Goal: Transaction & Acquisition: Book appointment/travel/reservation

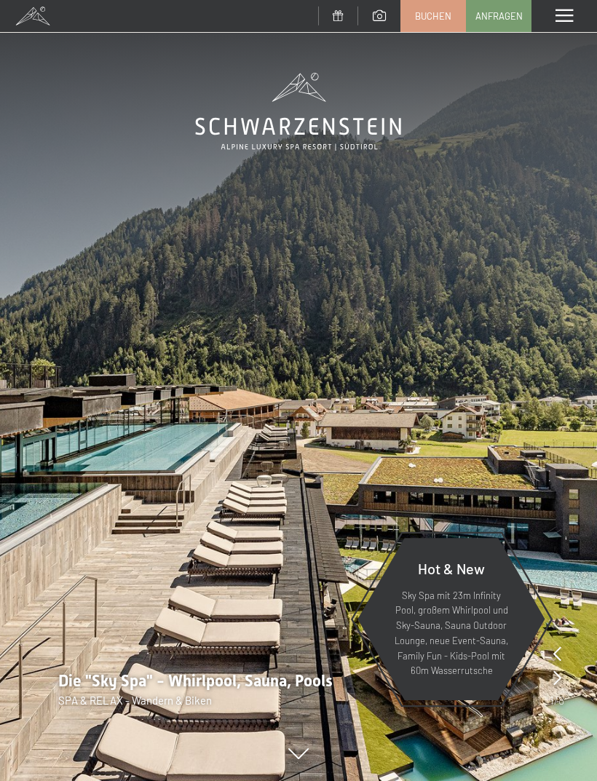
click at [423, 20] on span "Buchen" at bounding box center [433, 15] width 36 height 13
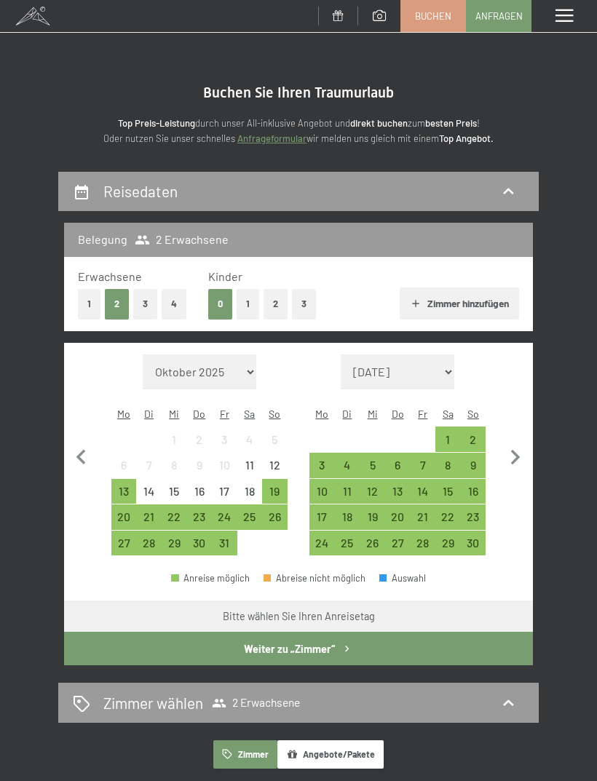
click at [429, 511] on div "21" at bounding box center [422, 522] width 23 height 23
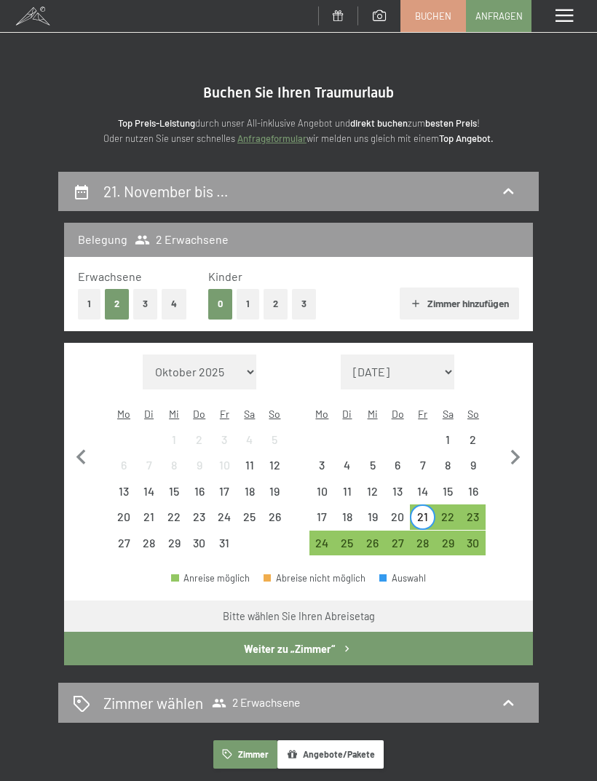
click at [330, 537] on div "24" at bounding box center [322, 548] width 23 height 23
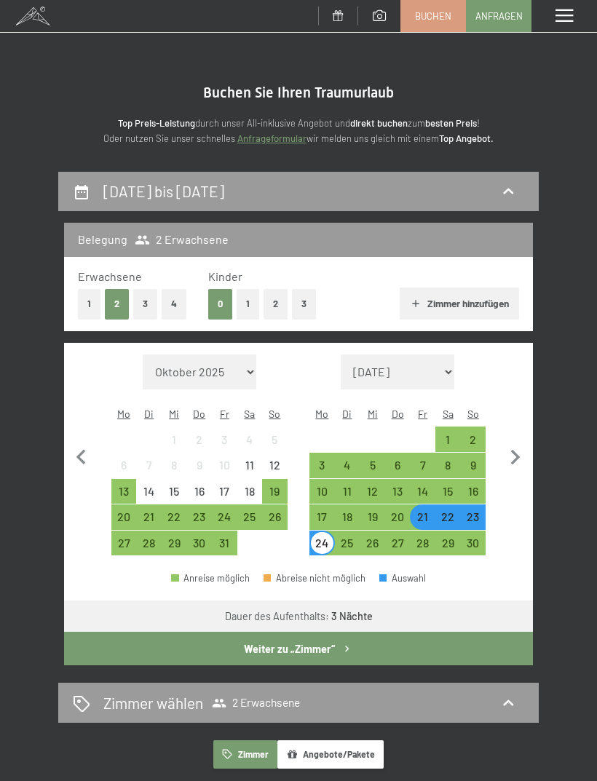
click at [340, 642] on icon "button" at bounding box center [346, 648] width 12 height 12
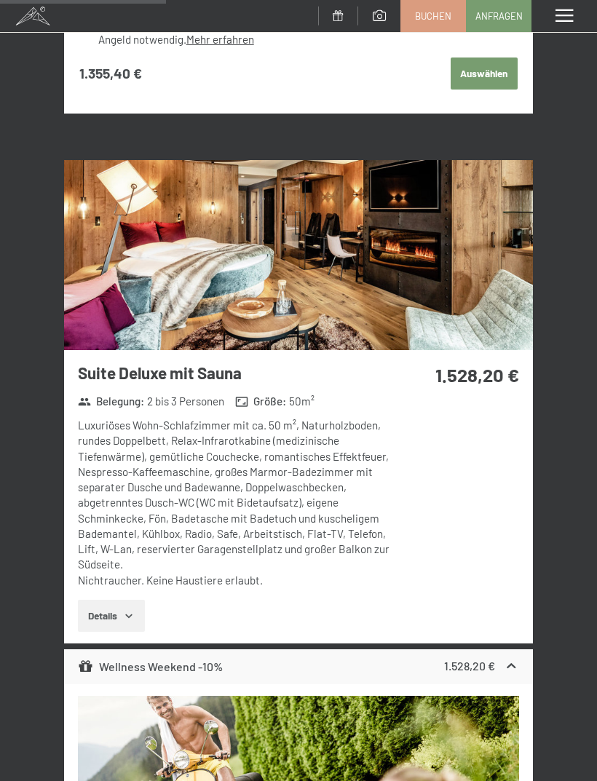
scroll to position [2289, 0]
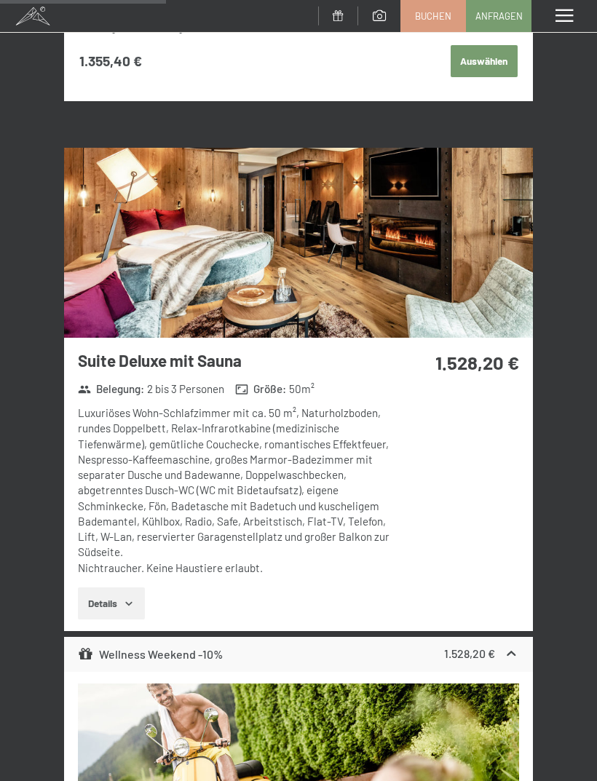
click at [119, 587] on button "Details" at bounding box center [111, 603] width 66 height 32
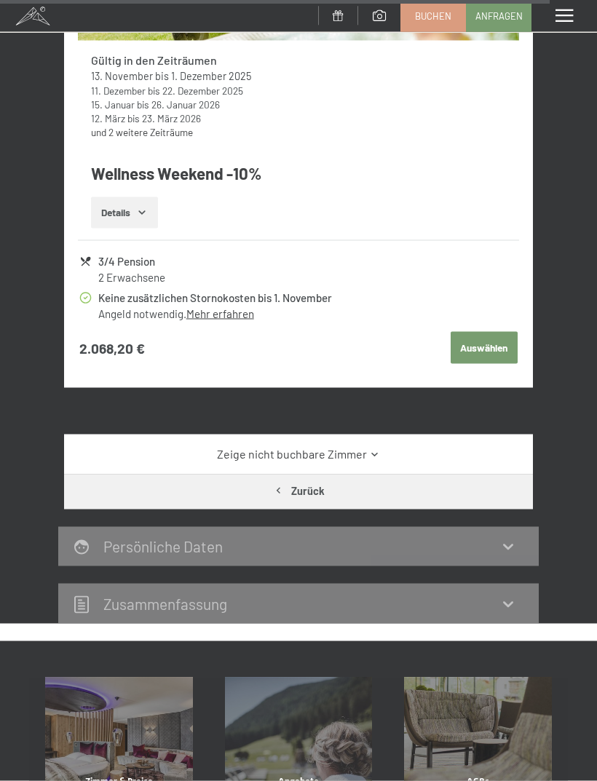
scroll to position [7703, 0]
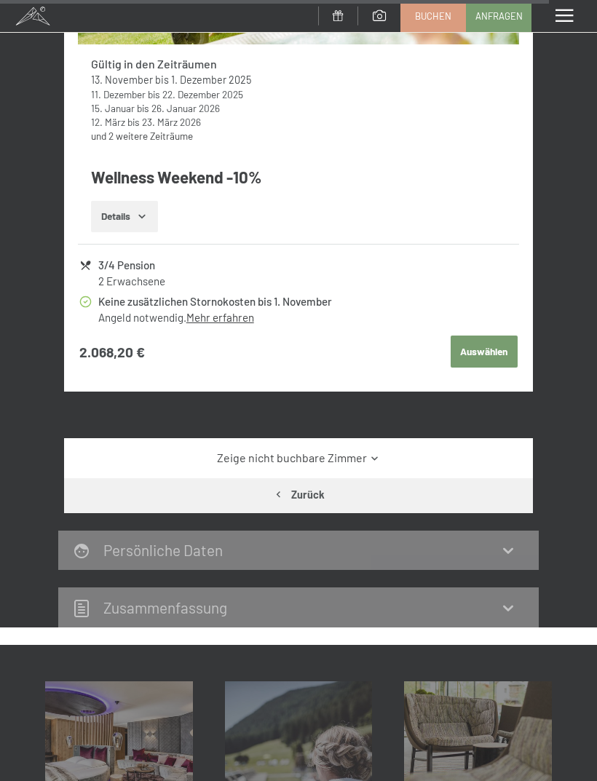
click at [126, 450] on link "Zeige nicht buchbare Zimmer" at bounding box center [298, 458] width 440 height 16
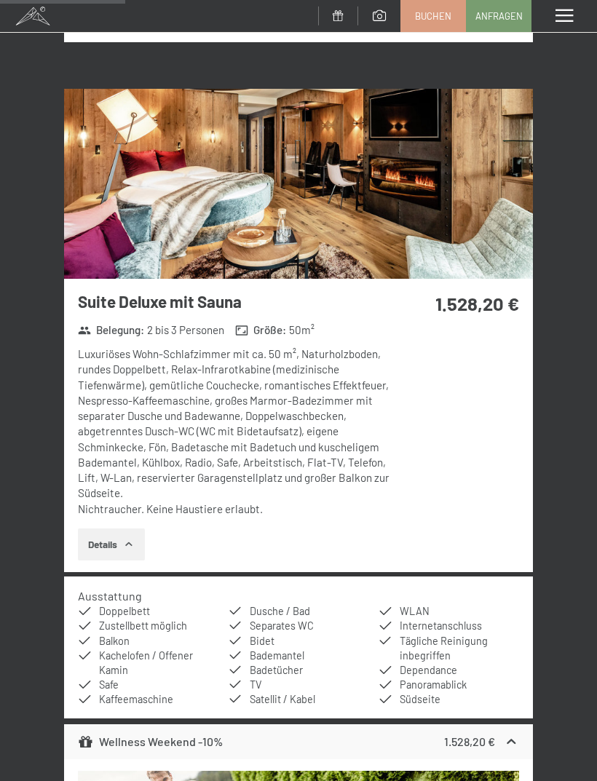
scroll to position [2350, 0]
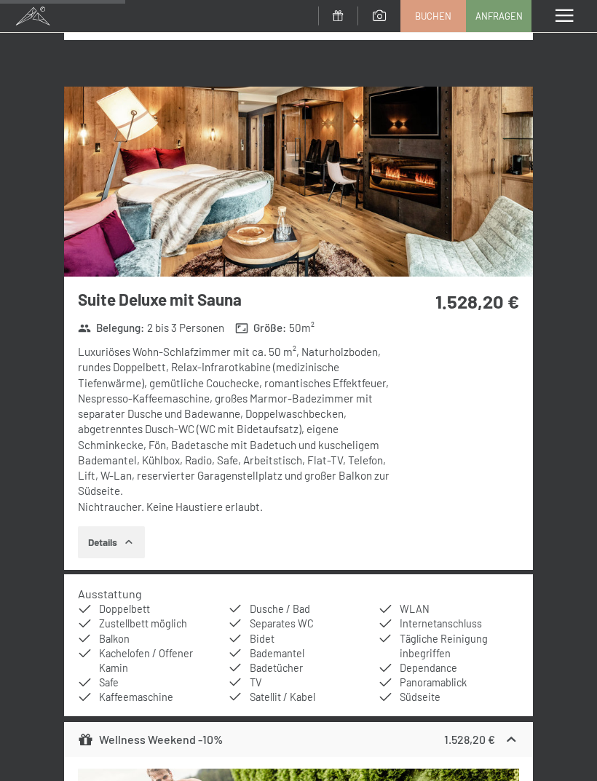
click at [105, 526] on button "Details" at bounding box center [111, 542] width 66 height 32
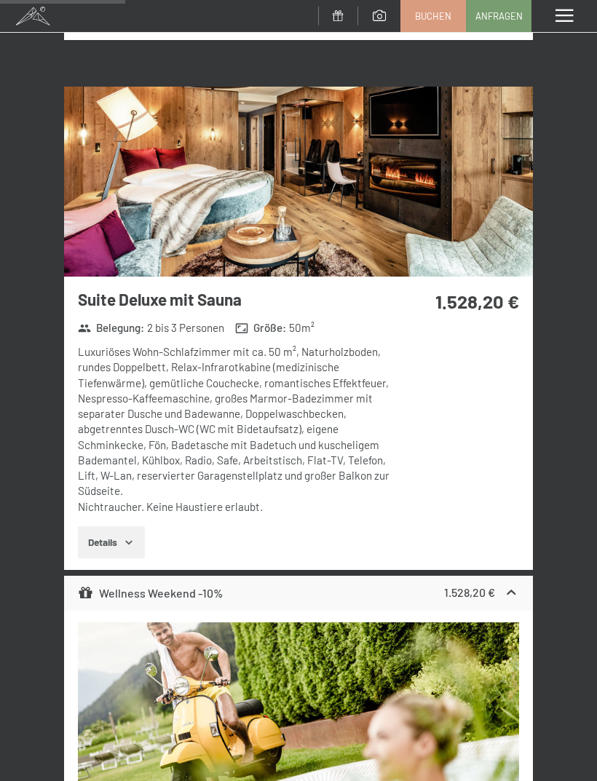
click at [109, 526] on button "Details" at bounding box center [111, 542] width 66 height 32
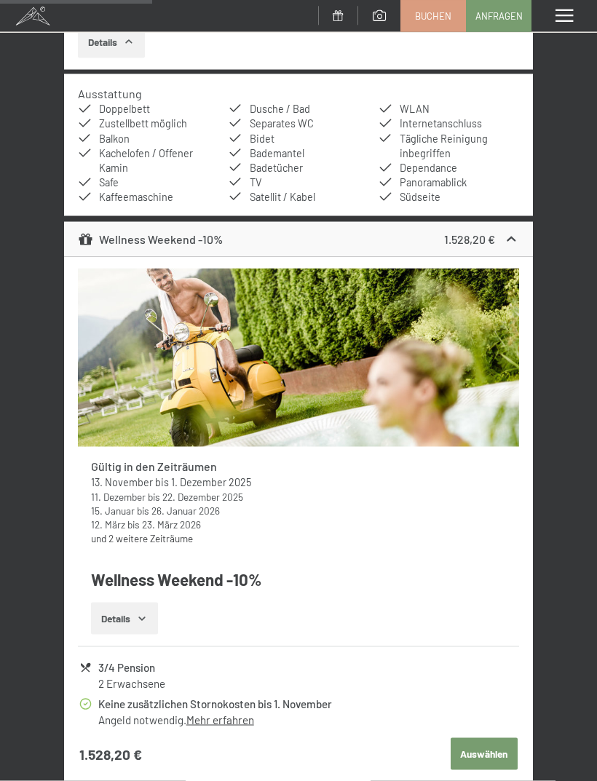
scroll to position [2852, 0]
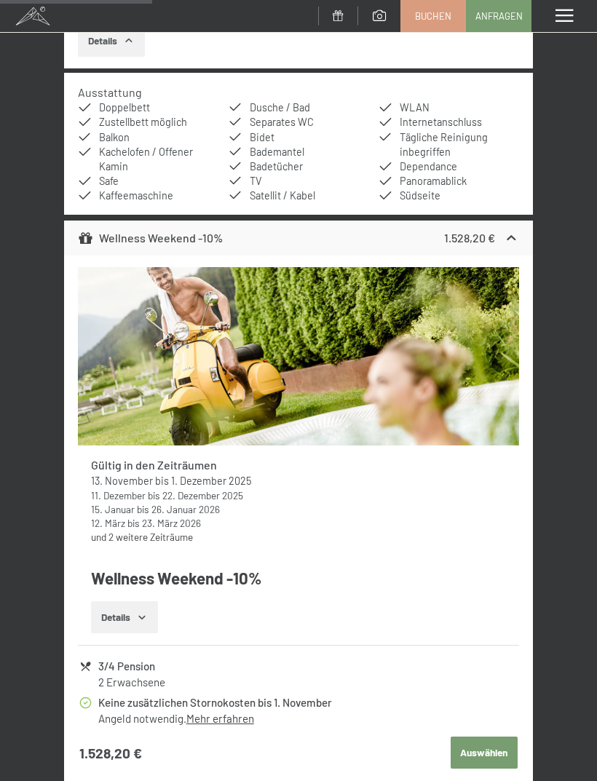
click at [129, 601] on button "Details" at bounding box center [124, 617] width 66 height 32
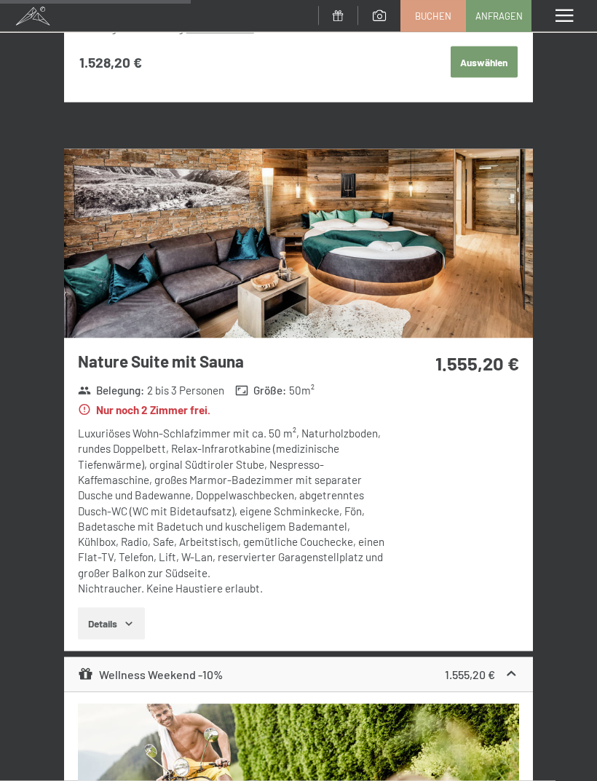
scroll to position [3616, 0]
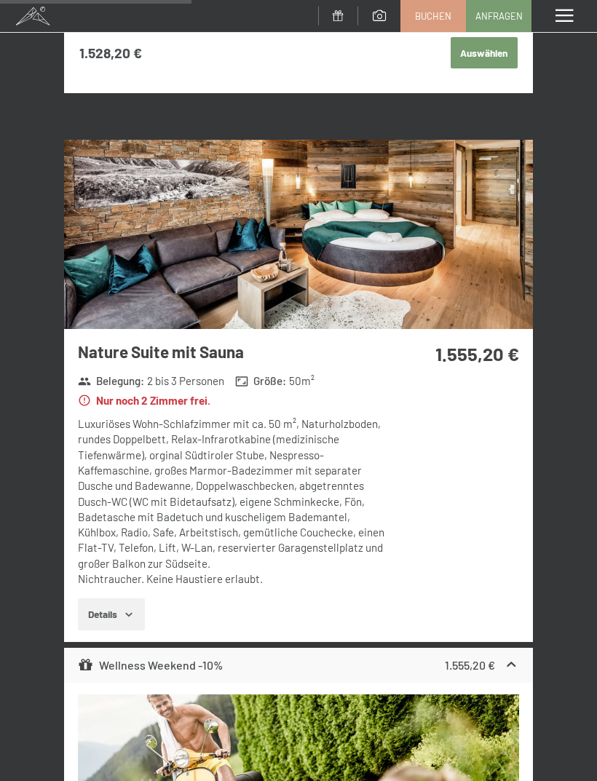
click at [115, 598] on button "Details" at bounding box center [111, 614] width 66 height 32
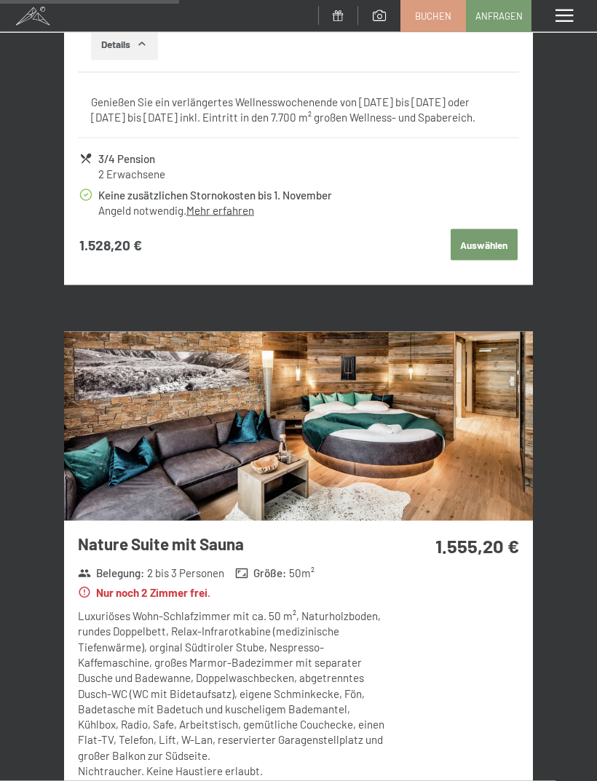
scroll to position [3424, 0]
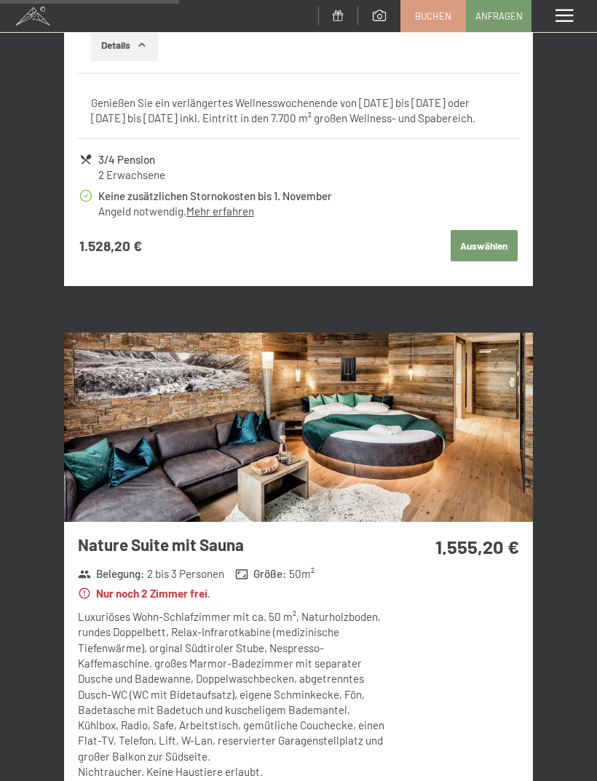
click at [170, 426] on img at bounding box center [298, 427] width 468 height 190
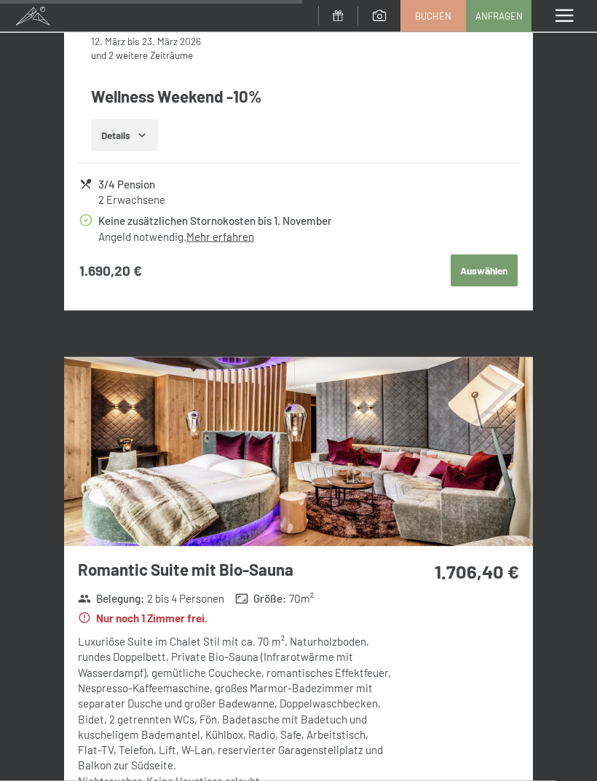
scroll to position [5781, 0]
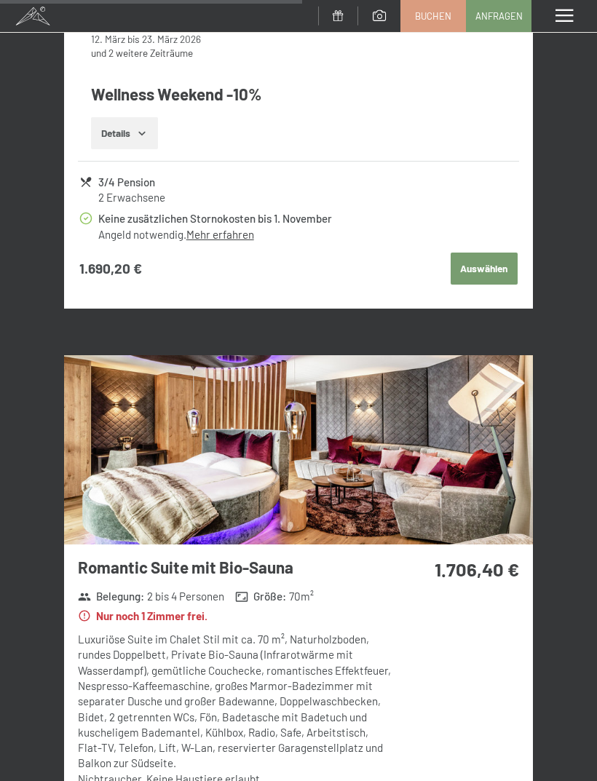
click at [129, 448] on img at bounding box center [298, 450] width 468 height 190
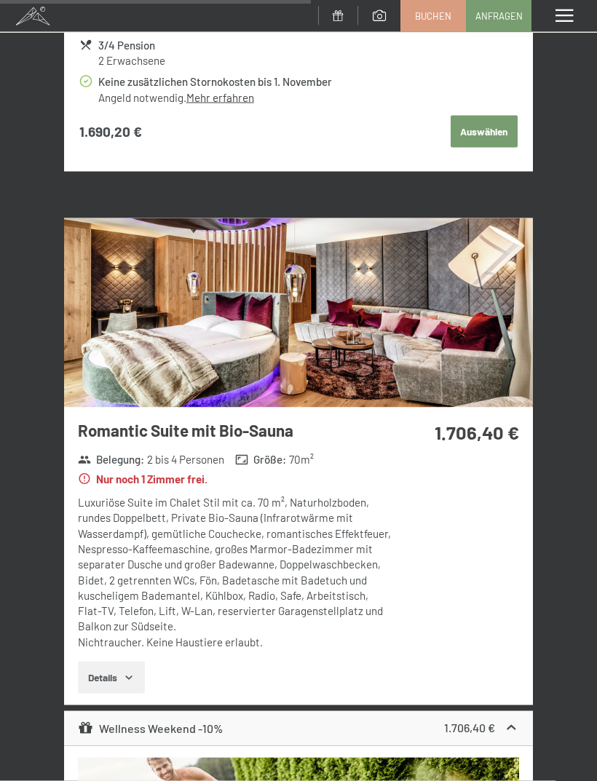
scroll to position [5882, 0]
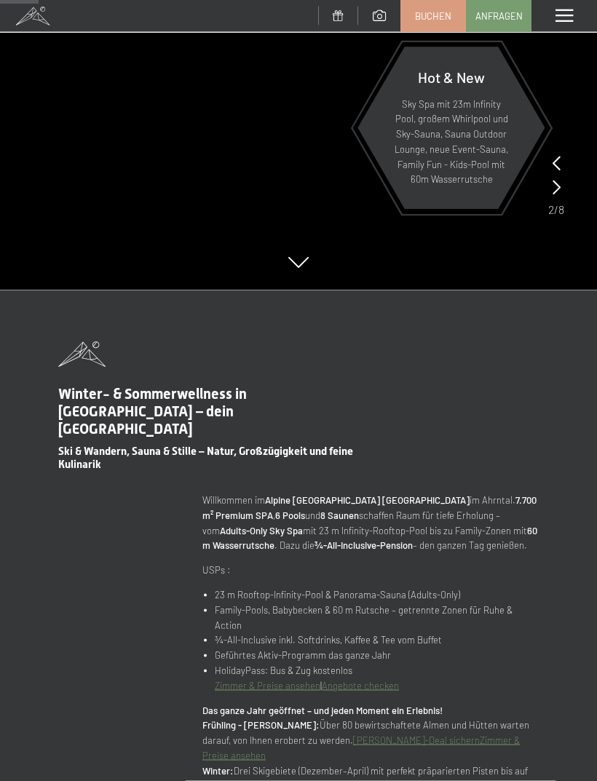
scroll to position [491, 0]
click at [439, 7] on link "Buchen" at bounding box center [433, 16] width 64 height 31
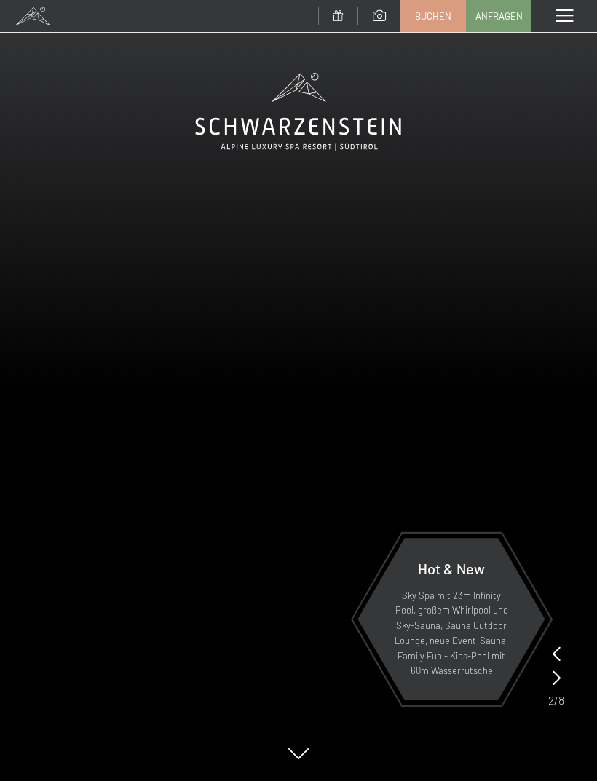
click at [425, 12] on span "Buchen" at bounding box center [433, 15] width 36 height 13
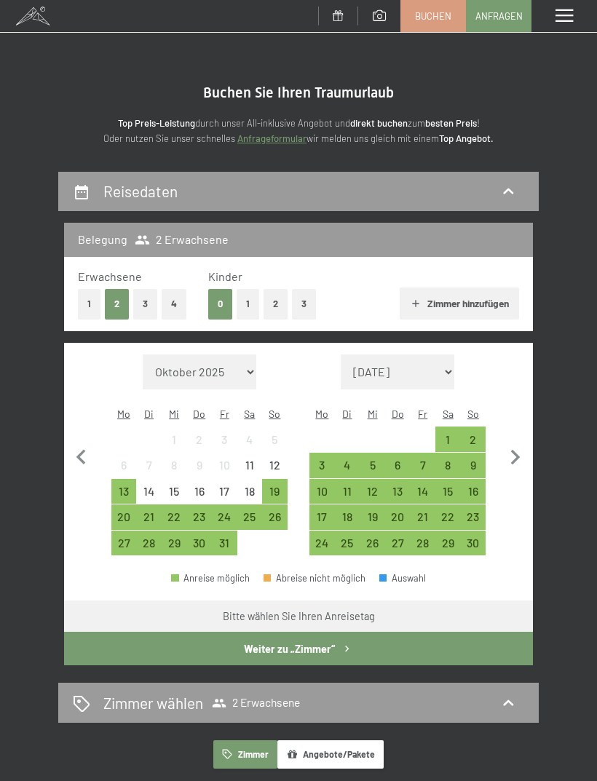
click at [469, 485] on div "16" at bounding box center [473, 496] width 23 height 23
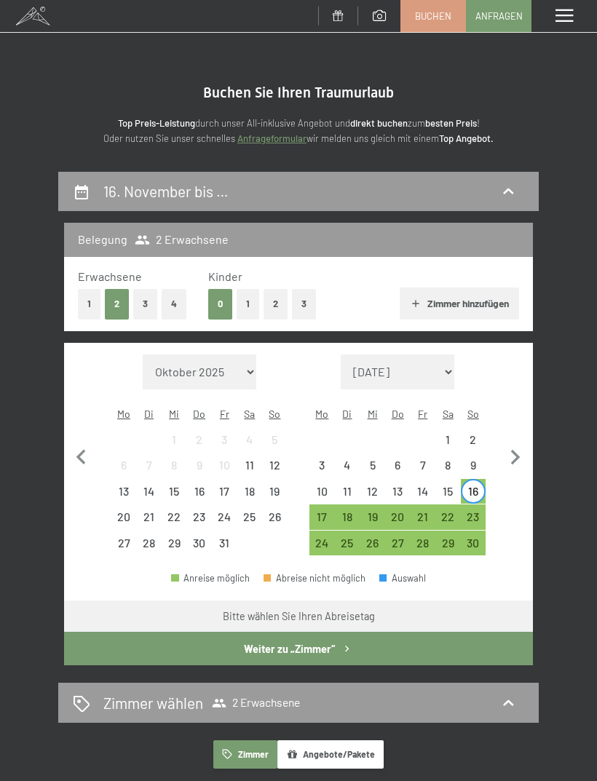
click at [367, 511] on div "19" at bounding box center [372, 522] width 23 height 23
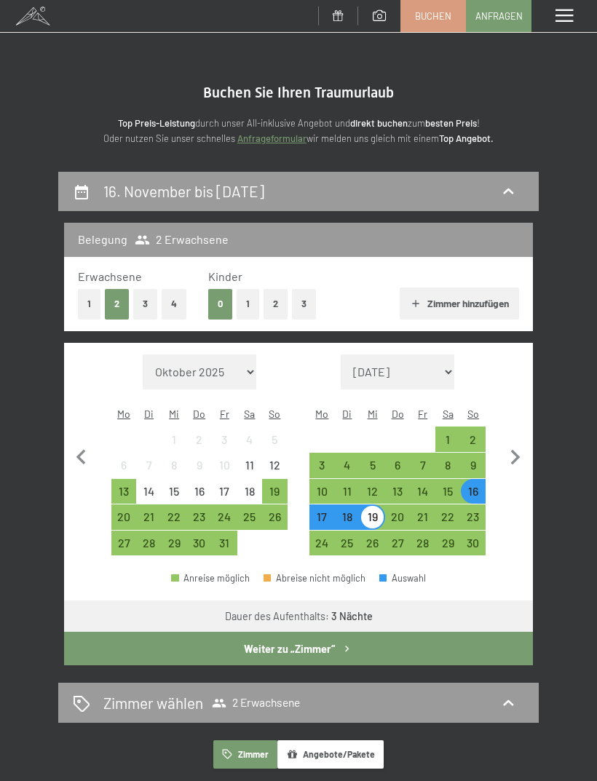
click at [362, 633] on button "Weiter zu „Zimmer“" at bounding box center [298, 647] width 468 height 33
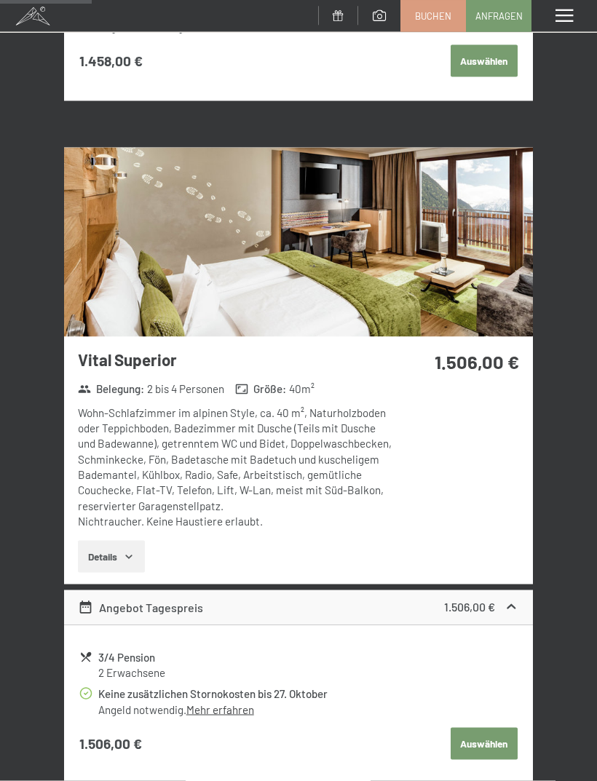
scroll to position [850, 0]
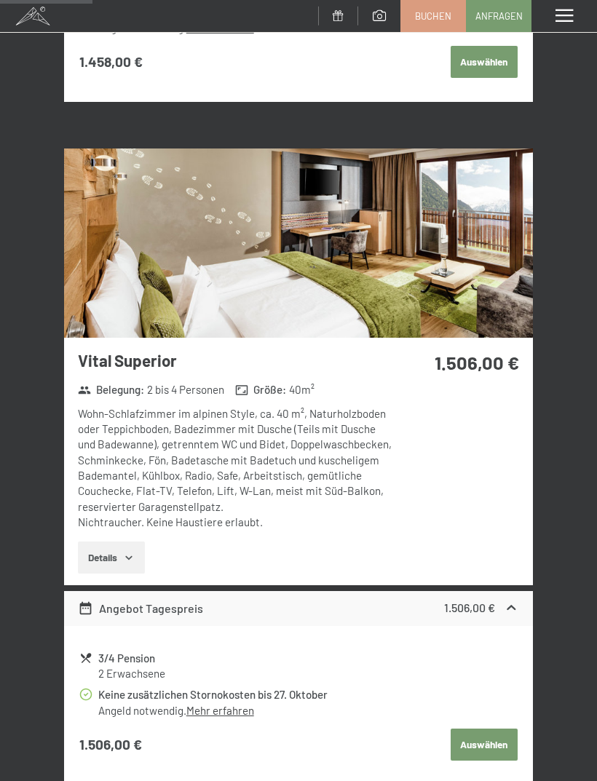
click at [109, 551] on button "Details" at bounding box center [111, 557] width 66 height 32
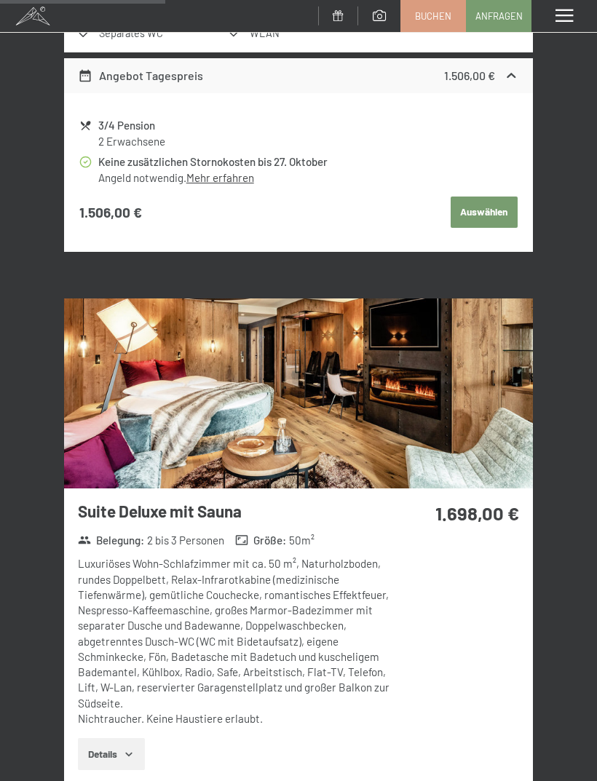
scroll to position [1571, 0]
click at [113, 738] on button "Details" at bounding box center [111, 754] width 66 height 32
click at [153, 425] on img at bounding box center [298, 393] width 468 height 190
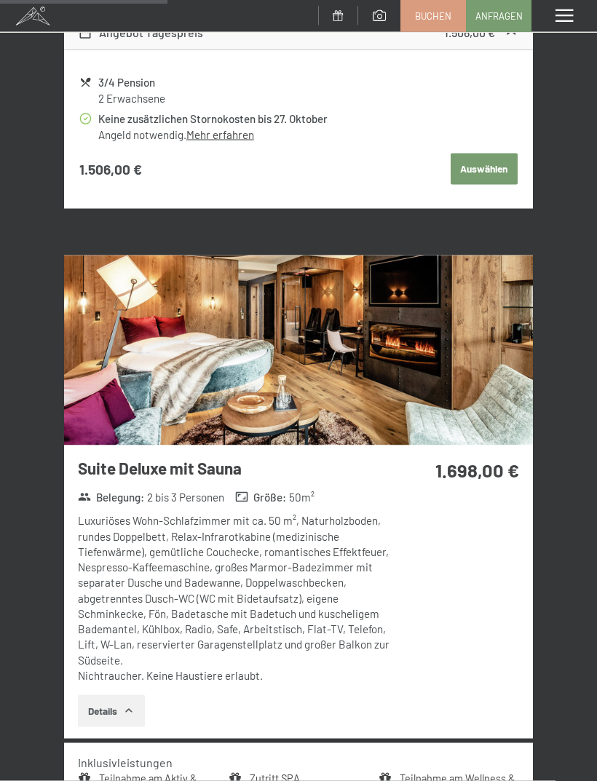
scroll to position [1569, 0]
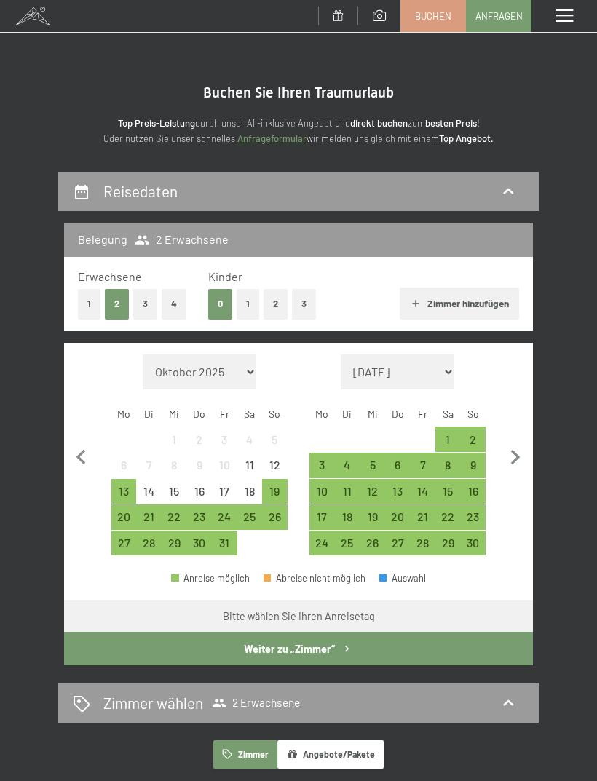
click at [389, 537] on div "27" at bounding box center [397, 548] width 23 height 23
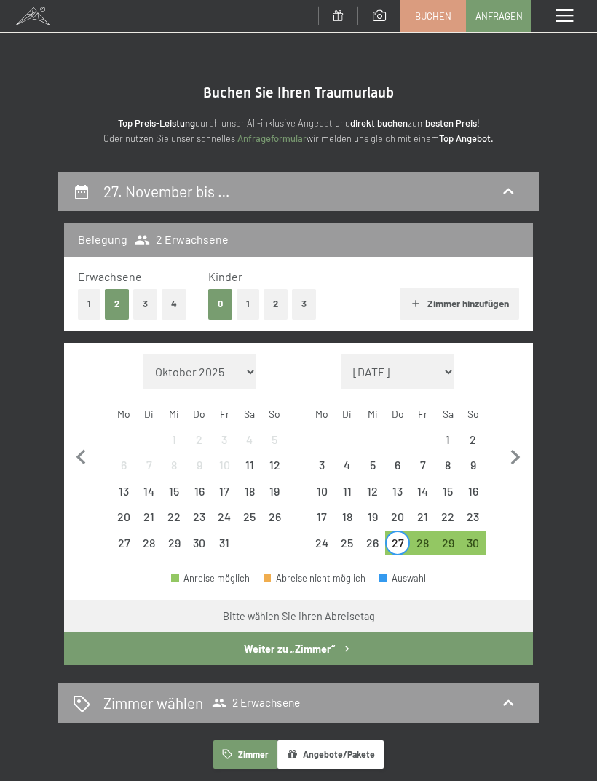
click at [396, 537] on div "27" at bounding box center [397, 548] width 23 height 23
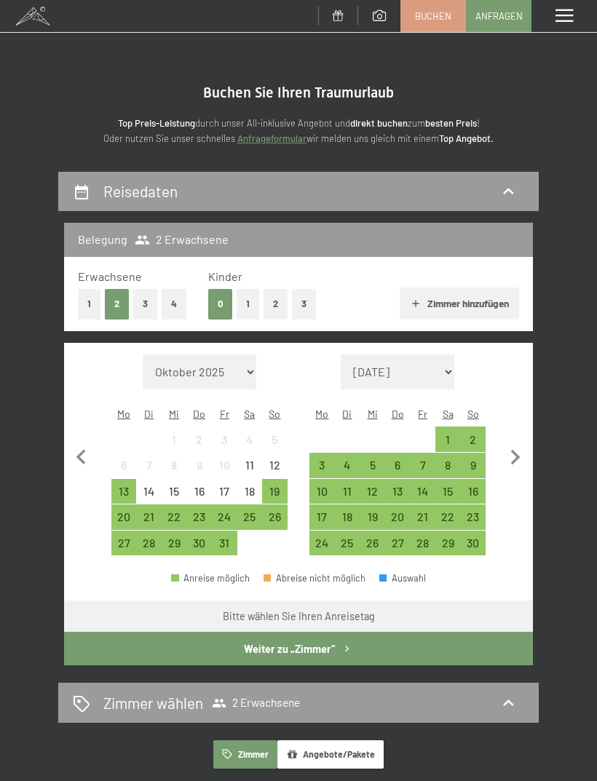
click at [444, 511] on div "22" at bounding box center [447, 522] width 23 height 23
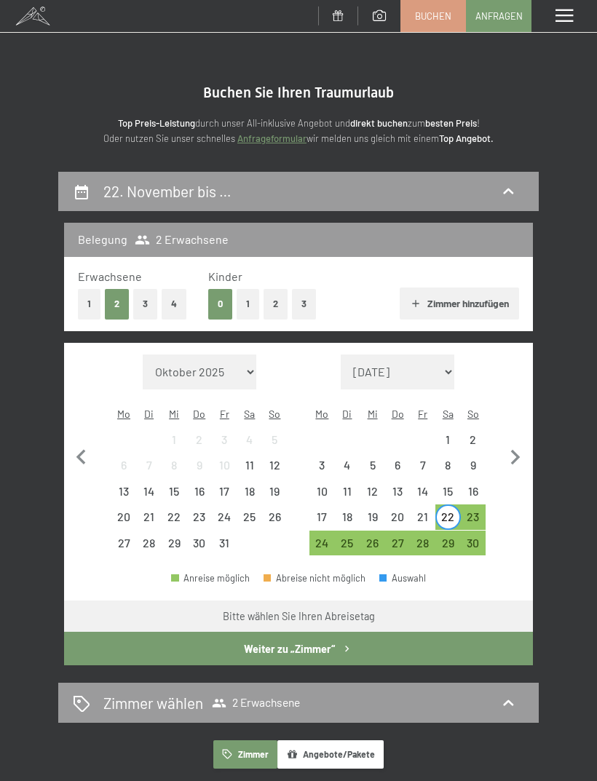
click at [343, 537] on div "25" at bounding box center [347, 548] width 23 height 23
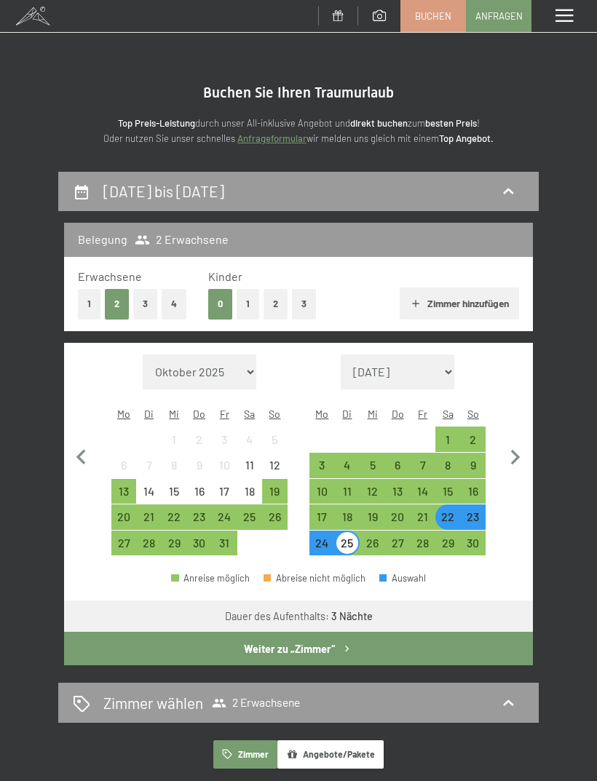
click at [355, 631] on button "Weiter zu „Zimmer“" at bounding box center [298, 647] width 468 height 33
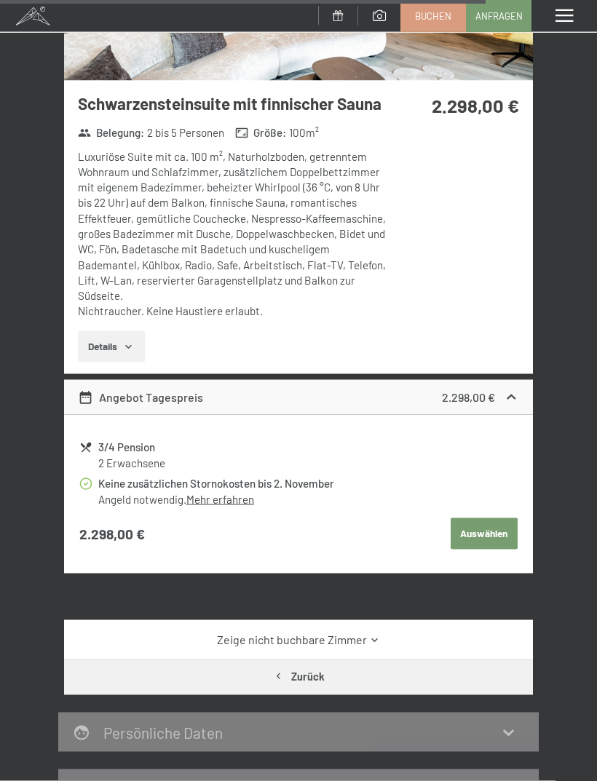
click at [93, 331] on button "Details" at bounding box center [111, 347] width 66 height 32
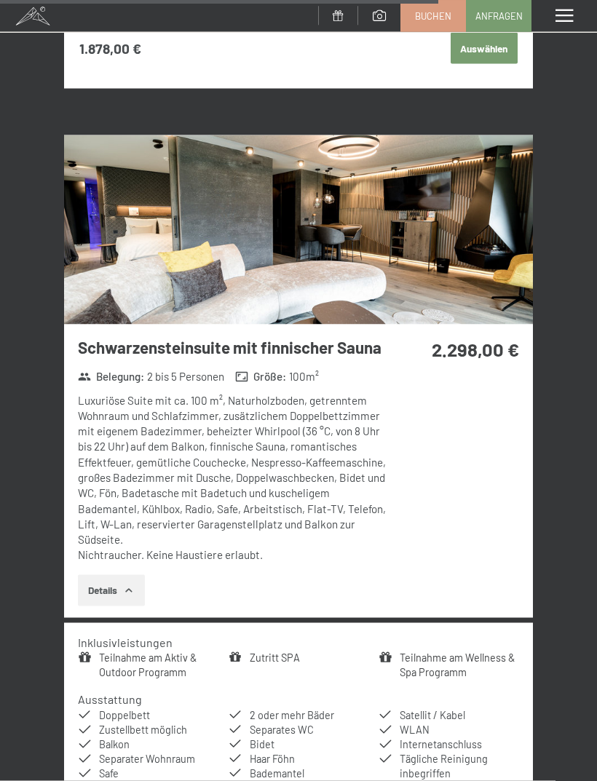
scroll to position [3752, 0]
click at [383, 228] on img at bounding box center [298, 230] width 468 height 190
click at [568, 13] on span at bounding box center [563, 15] width 17 height 13
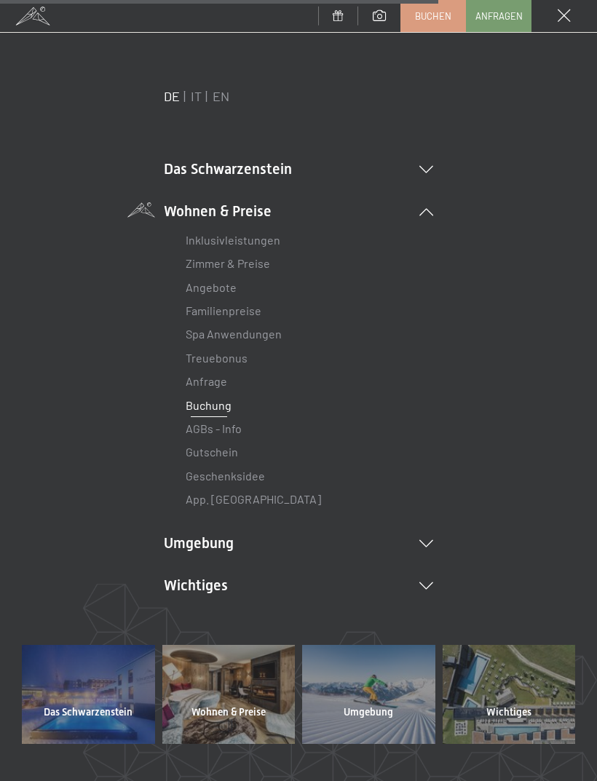
click at [31, 327] on div "DE IT EN Das Schwarzenstein New & Highlights Ihre Gastgeber Premium Spa Gourmet…" at bounding box center [298, 365] width 553 height 557
click at [557, 8] on div "Menü" at bounding box center [563, 16] width 65 height 32
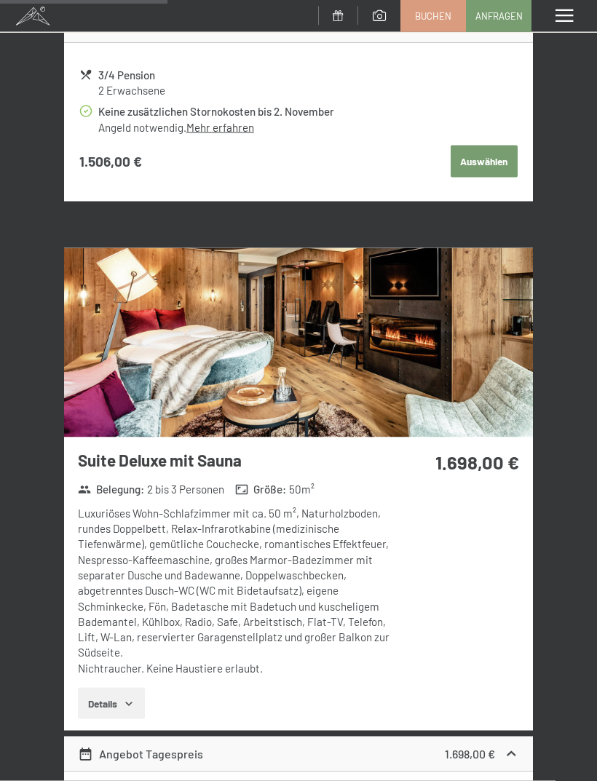
click at [122, 338] on img at bounding box center [298, 343] width 468 height 190
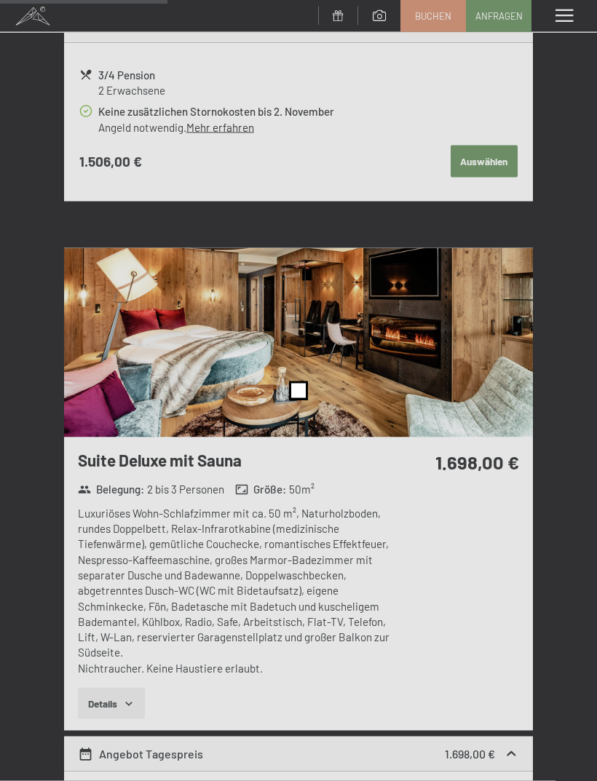
scroll to position [1434, 0]
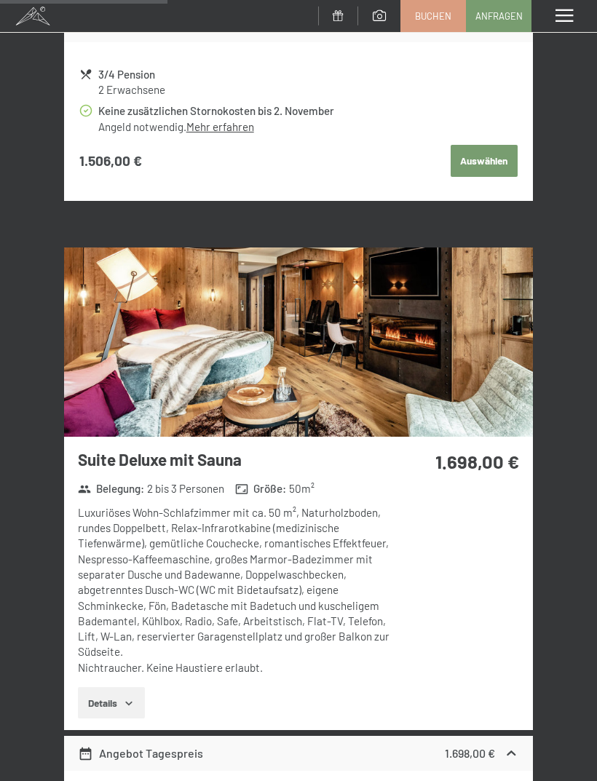
click at [583, 10] on div "Menü" at bounding box center [563, 16] width 65 height 32
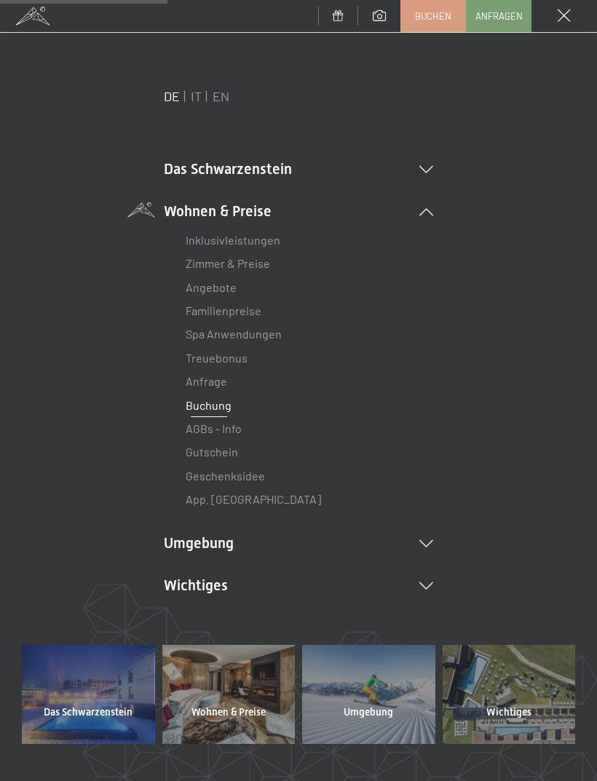
scroll to position [-1, 0]
